Goal: Task Accomplishment & Management: Use online tool/utility

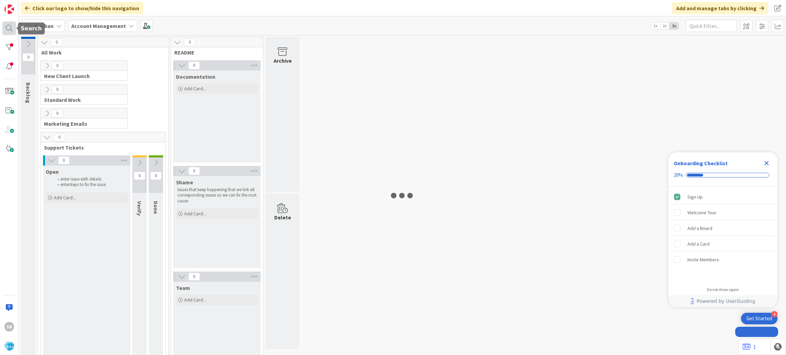
click at [11, 25] on div at bounding box center [9, 28] width 14 height 14
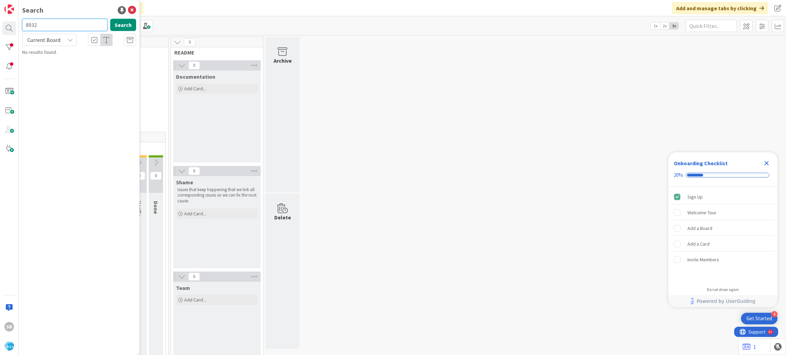
type input "8932"
click at [70, 67] on span "Support Enhancement- 296581 - [PERSON_NAME] Foods - FW: Oroville customers' rew…" at bounding box center [81, 67] width 99 height 20
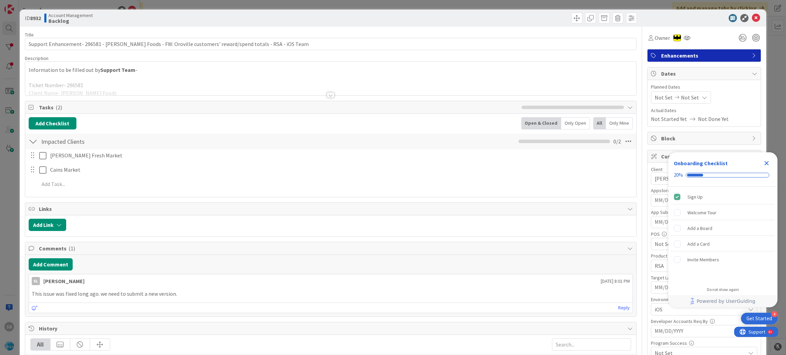
click at [767, 161] on icon "Close Checklist" at bounding box center [766, 163] width 8 height 8
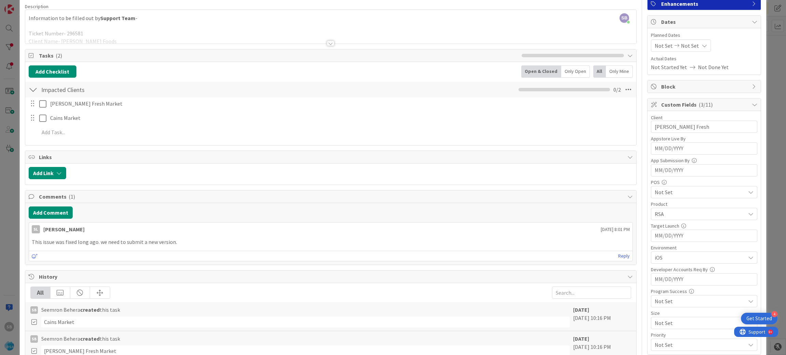
scroll to position [55, 0]
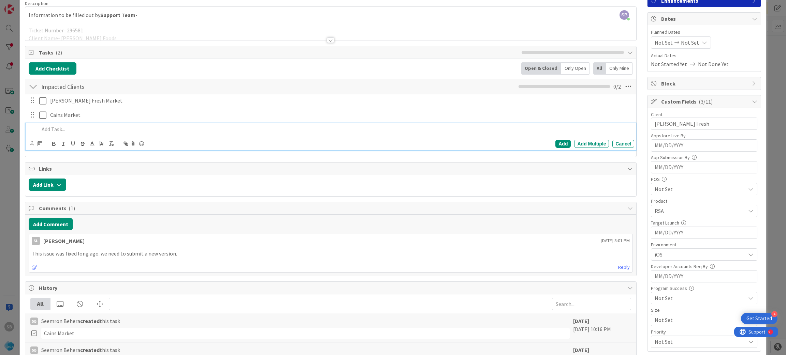
click at [50, 128] on p at bounding box center [335, 130] width 593 height 8
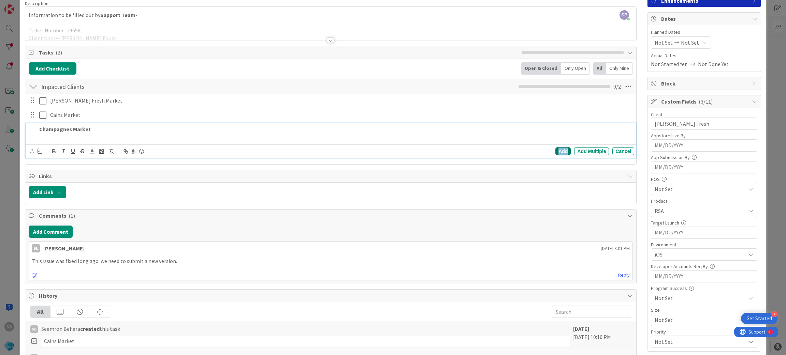
click at [556, 151] on div "Add" at bounding box center [562, 151] width 15 height 8
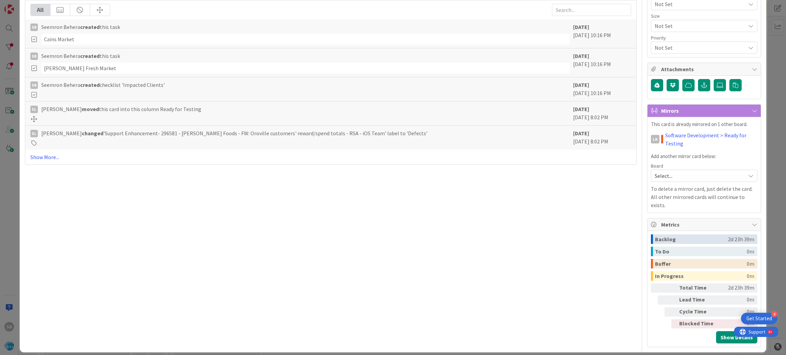
scroll to position [0, 0]
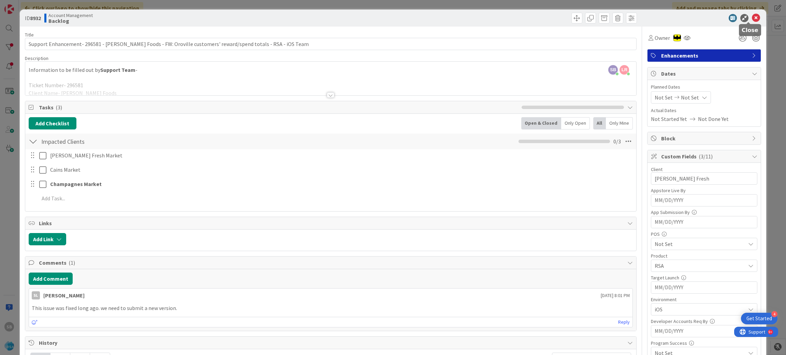
click at [752, 15] on icon at bounding box center [756, 18] width 8 height 8
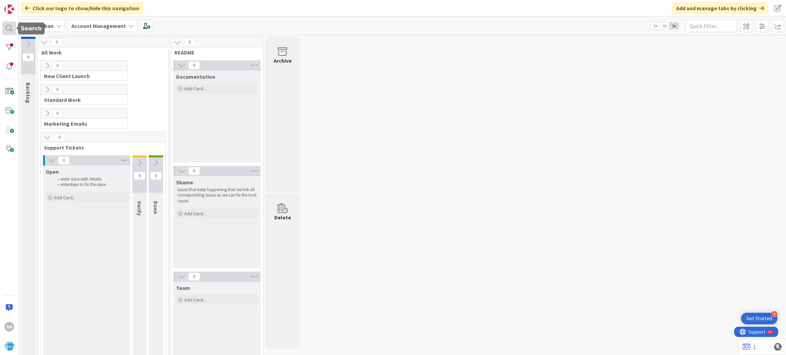
click at [5, 32] on div at bounding box center [9, 28] width 14 height 14
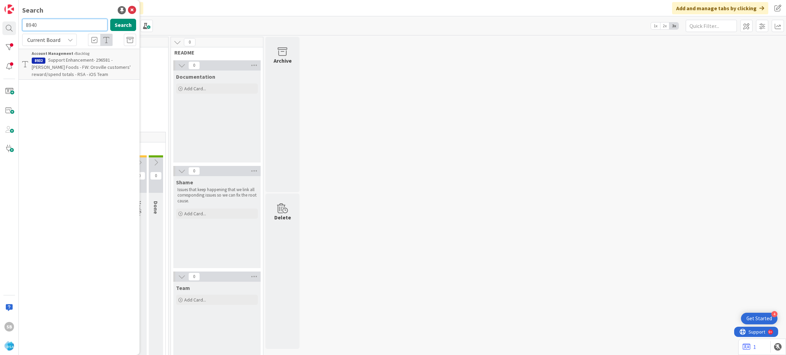
type input "8940"
click at [86, 55] on div "Account Management › Open" at bounding box center [84, 53] width 104 height 6
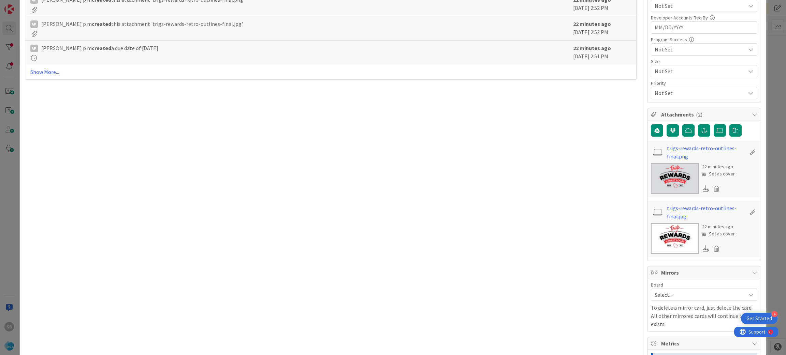
scroll to position [423, 0]
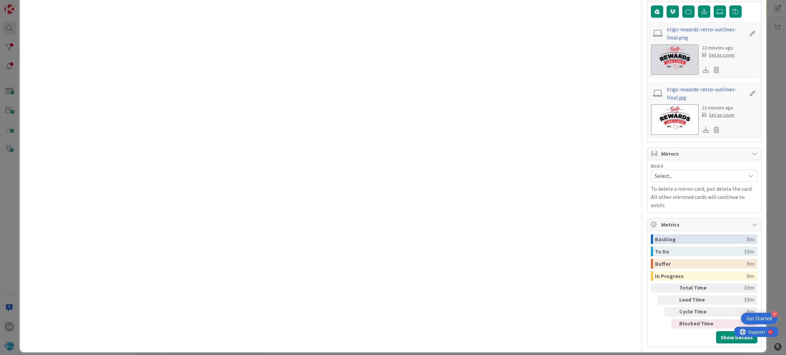
click at [681, 173] on span "Select..." at bounding box center [698, 176] width 87 height 10
click at [673, 225] on span "Software Development" at bounding box center [709, 220] width 90 height 10
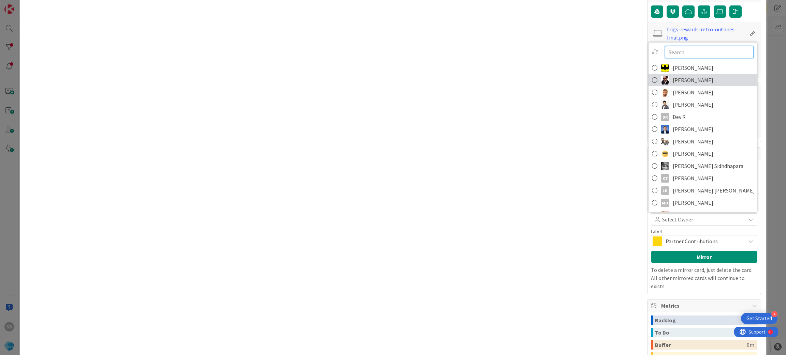
type input "l"
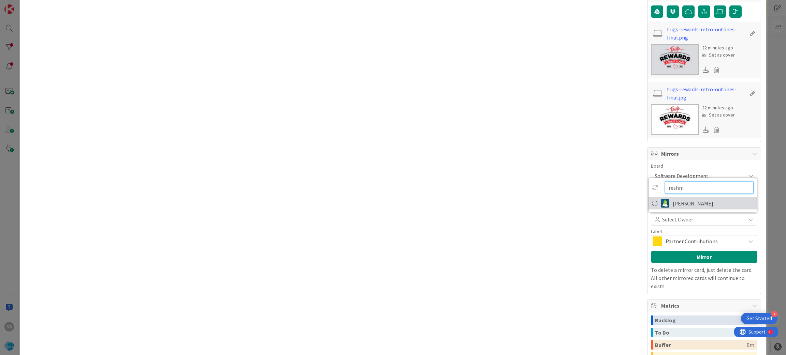
type input "reshm"
click at [679, 202] on span "[PERSON_NAME]" at bounding box center [693, 204] width 41 height 10
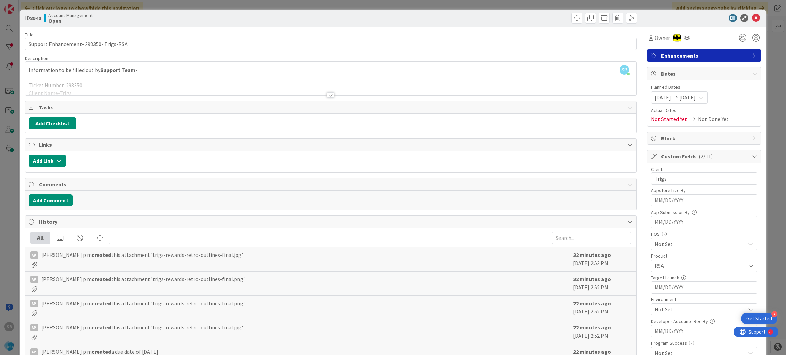
click at [355, 84] on div at bounding box center [330, 86] width 611 height 17
